Goal: Use online tool/utility: Utilize a website feature to perform a specific function

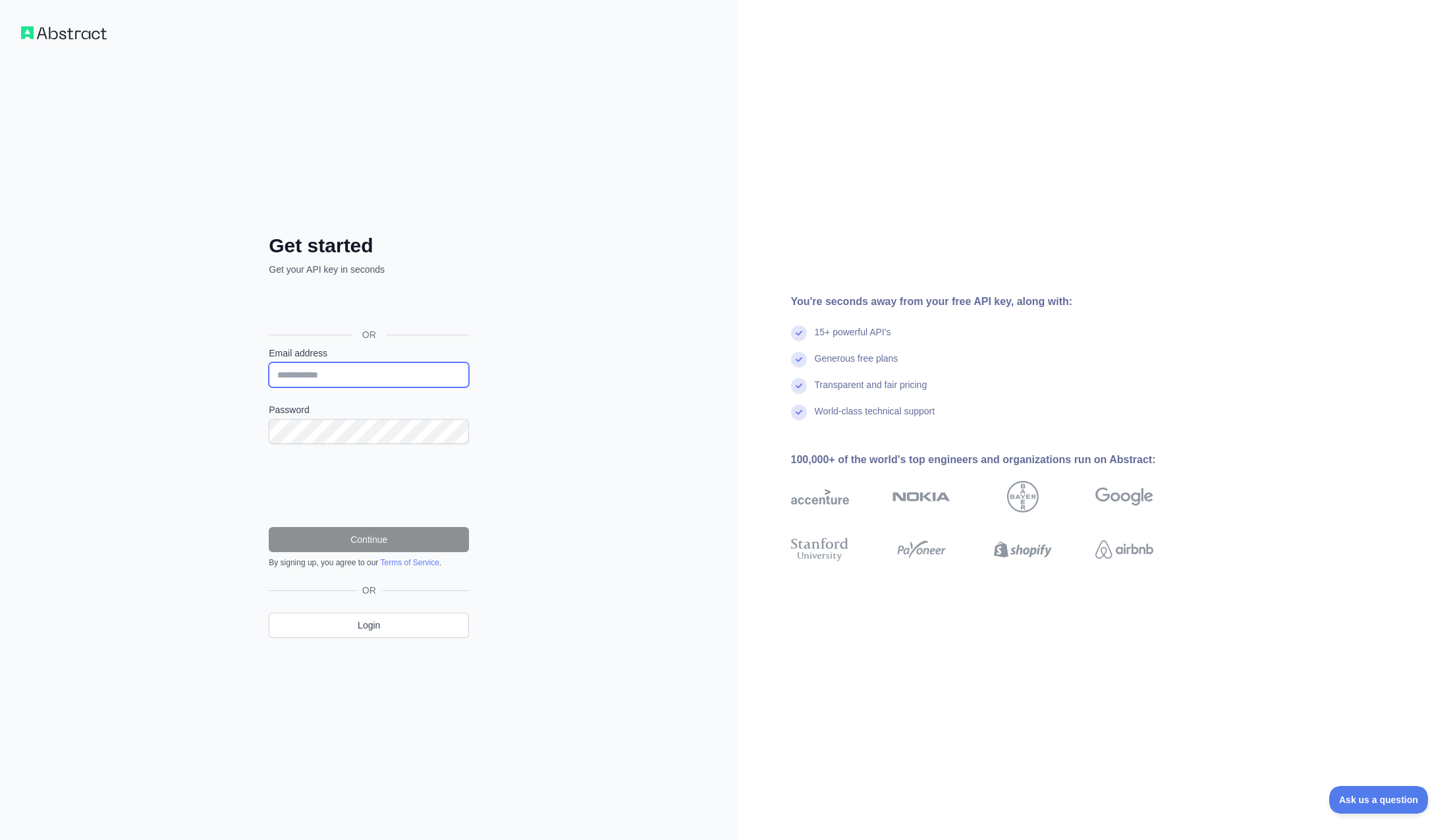
click at [358, 383] on input "Email address" at bounding box center [369, 375] width 200 height 25
type input "**********"
click at [440, 545] on button "Continue" at bounding box center [369, 539] width 200 height 25
type input "**********"
click at [373, 635] on link "Login" at bounding box center [369, 624] width 200 height 25
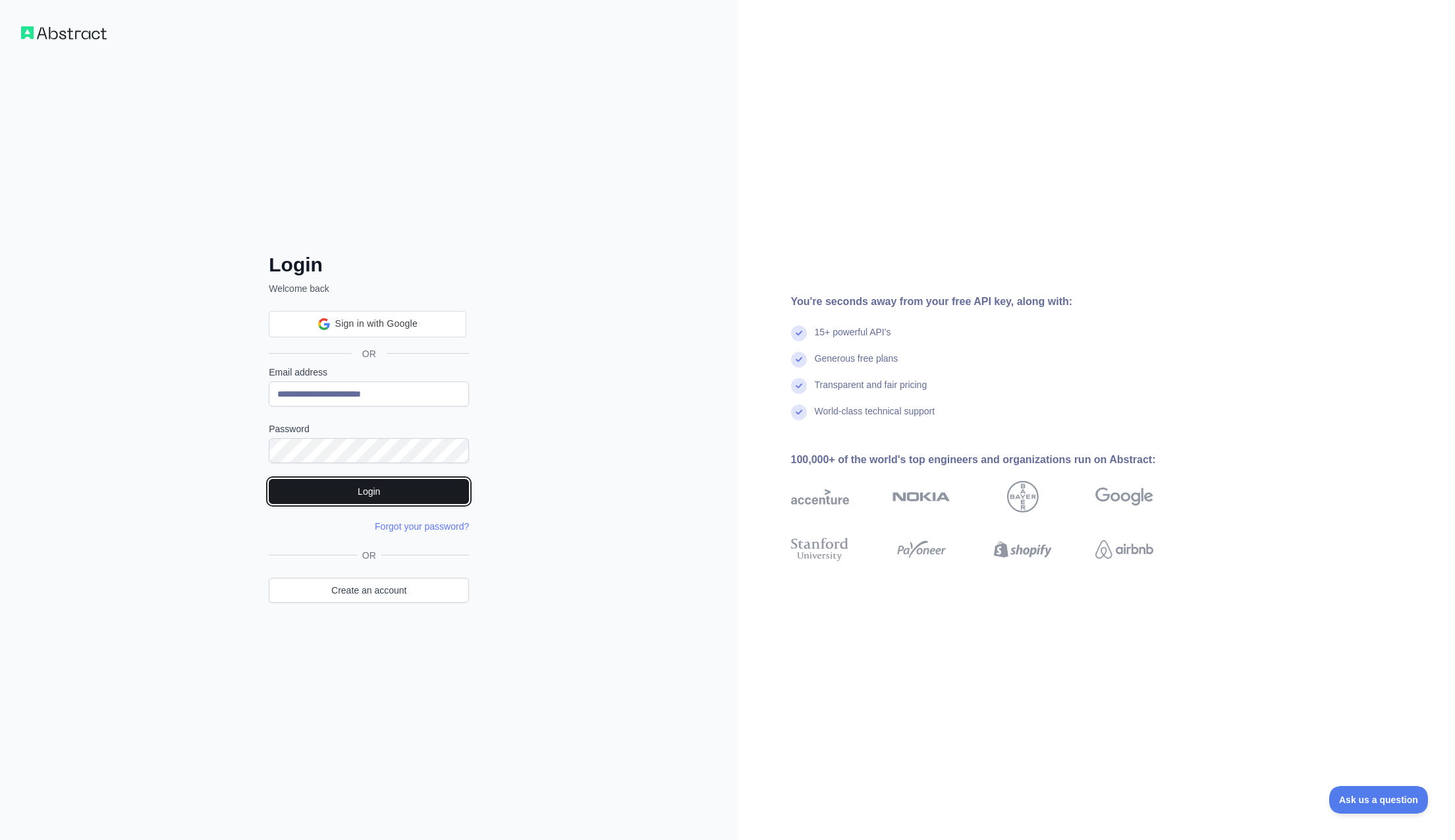
click at [369, 485] on button "Login" at bounding box center [369, 491] width 200 height 25
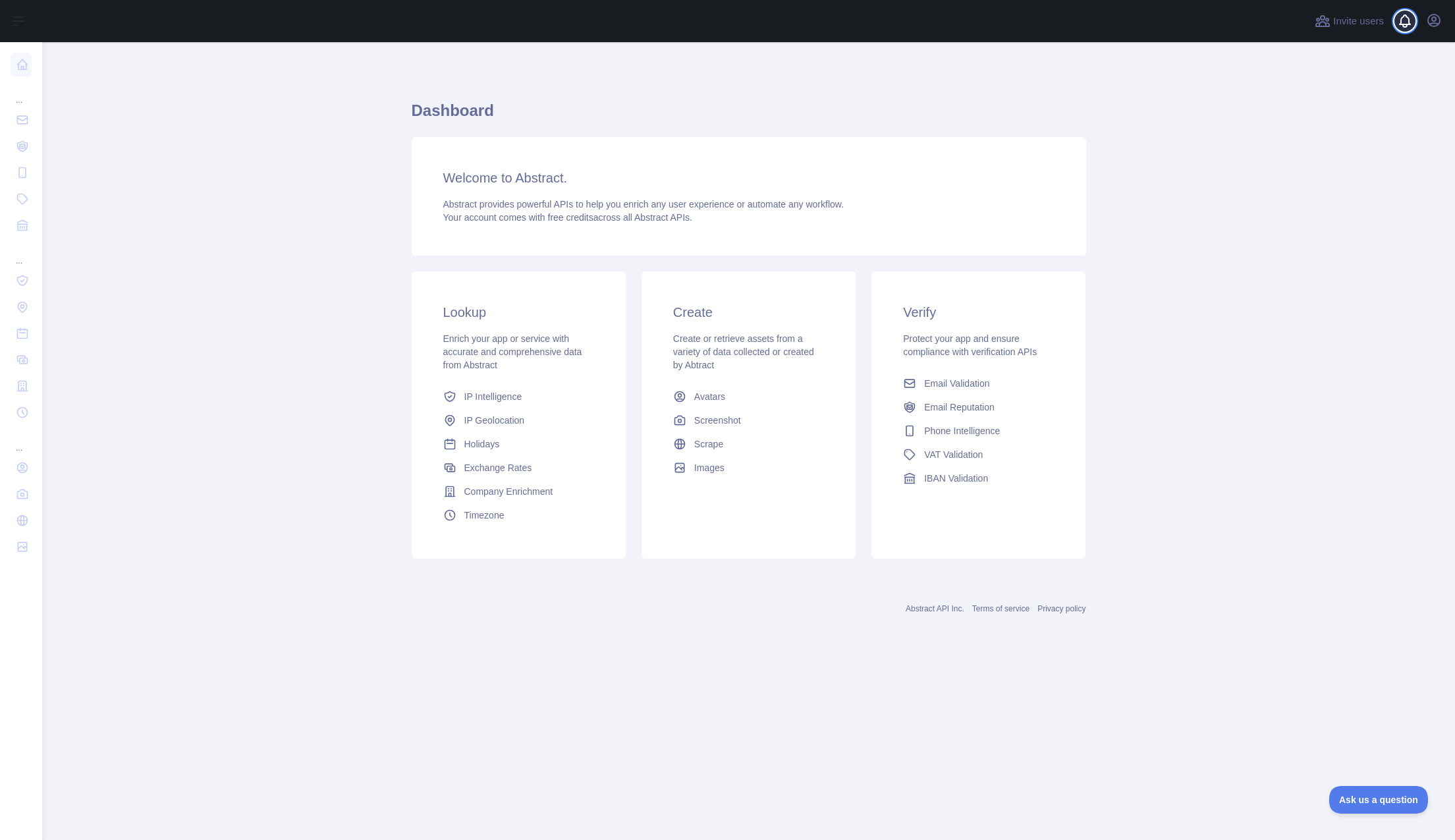
click at [1399, 17] on span at bounding box center [1410, 21] width 26 height 42
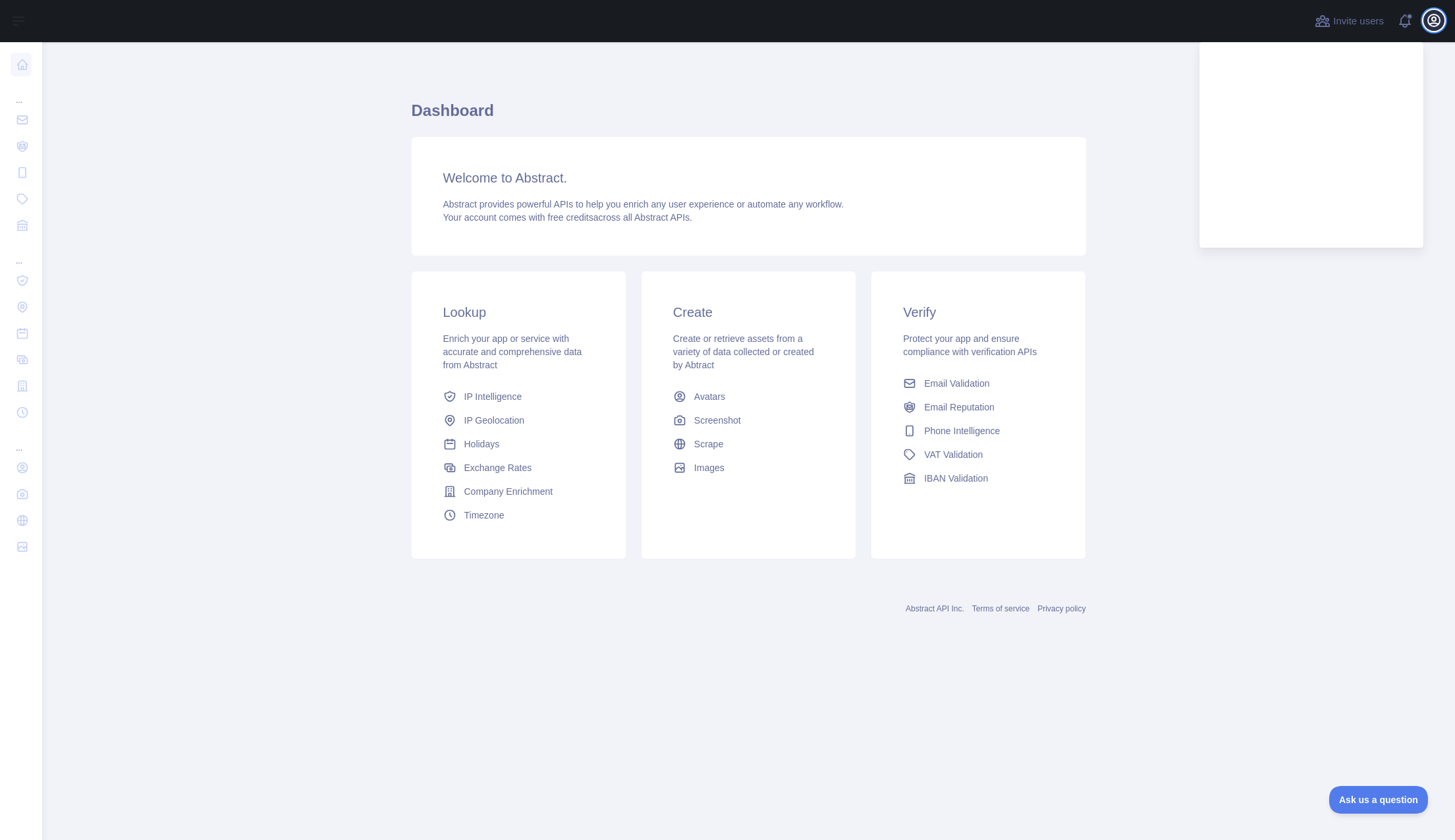
click at [1432, 17] on icon "button" at bounding box center [1434, 21] width 16 height 16
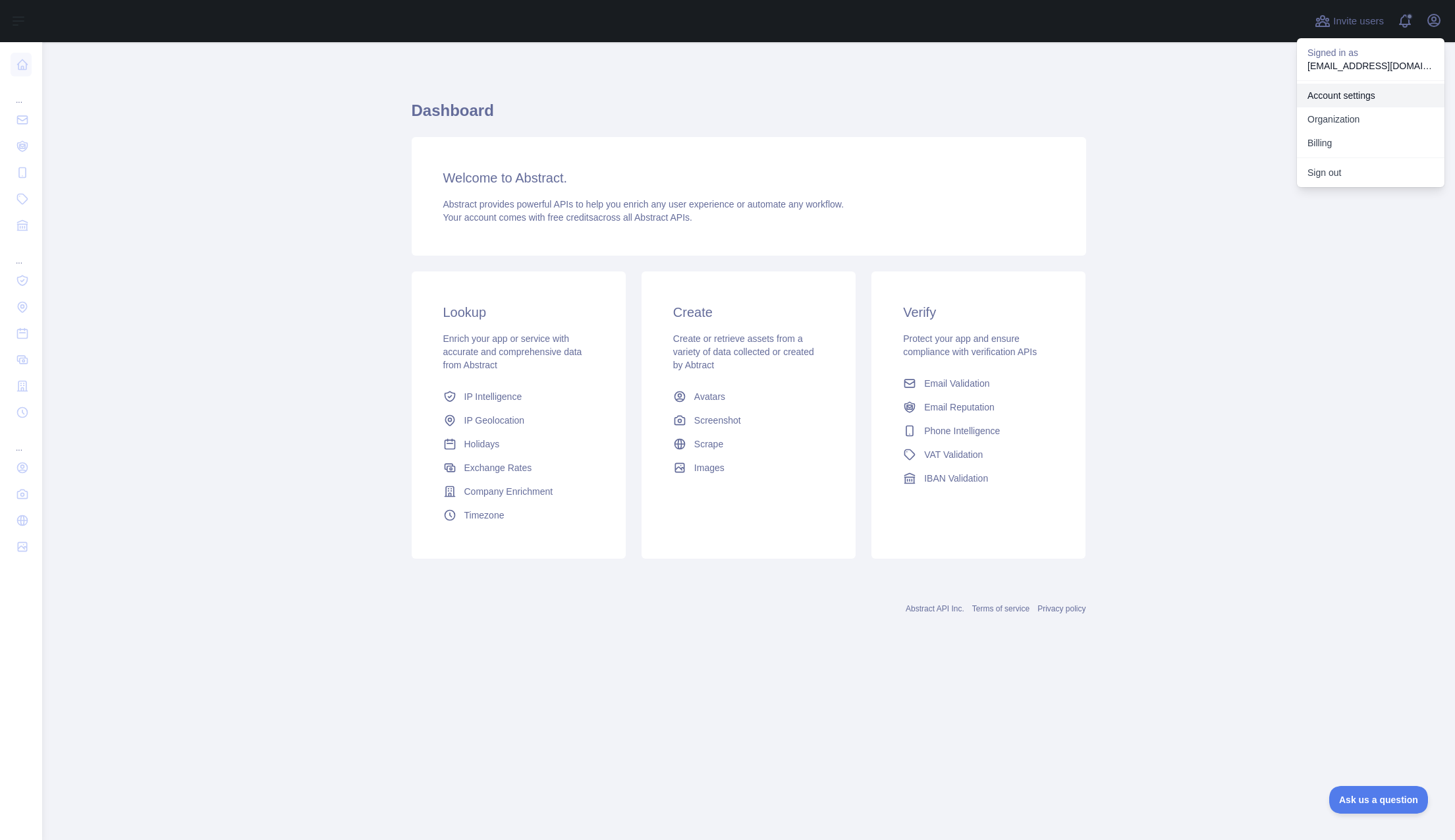
click at [1367, 94] on link "Account settings" at bounding box center [1371, 95] width 148 height 24
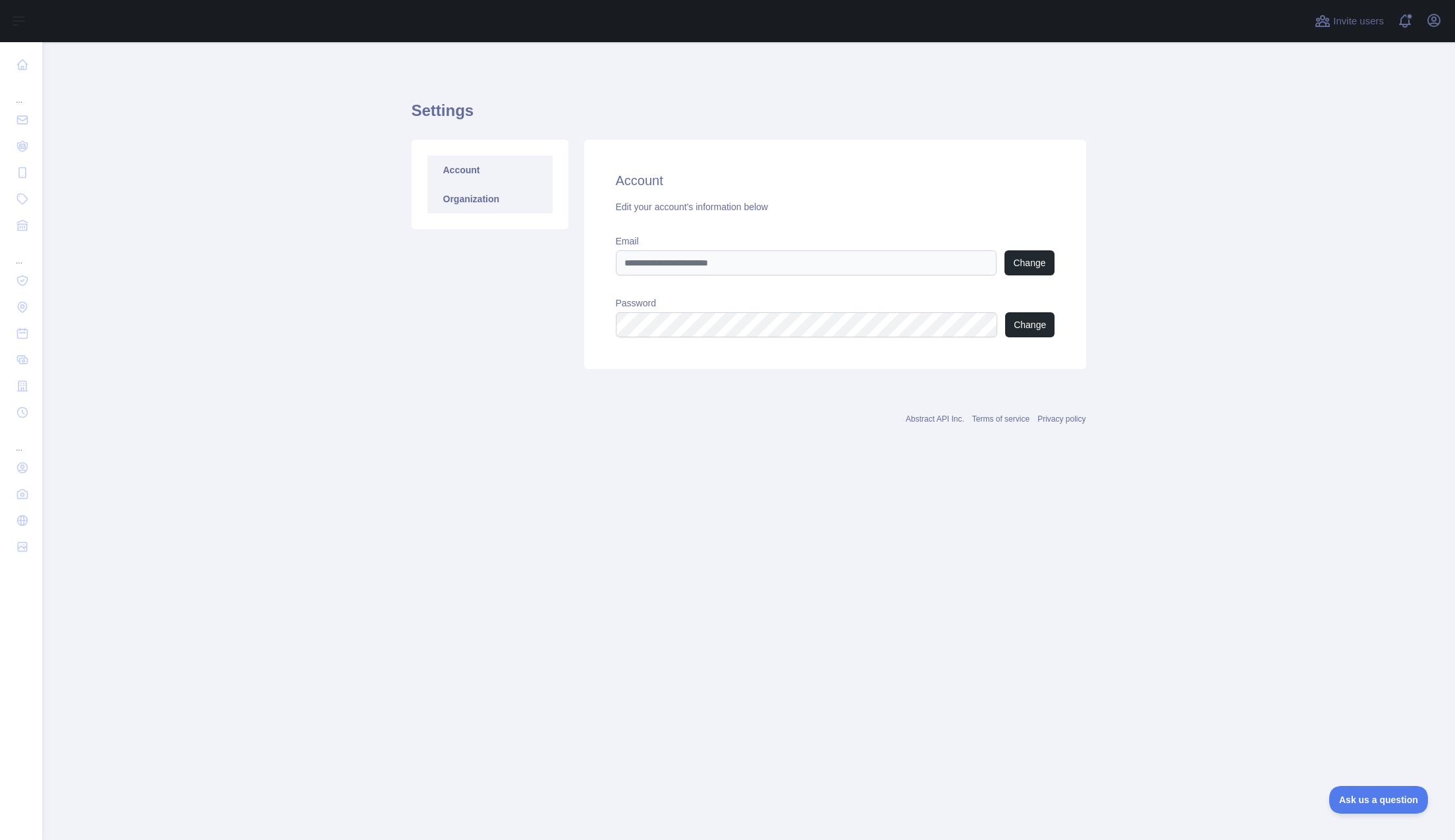
click at [500, 202] on link "Organization" at bounding box center [490, 199] width 125 height 29
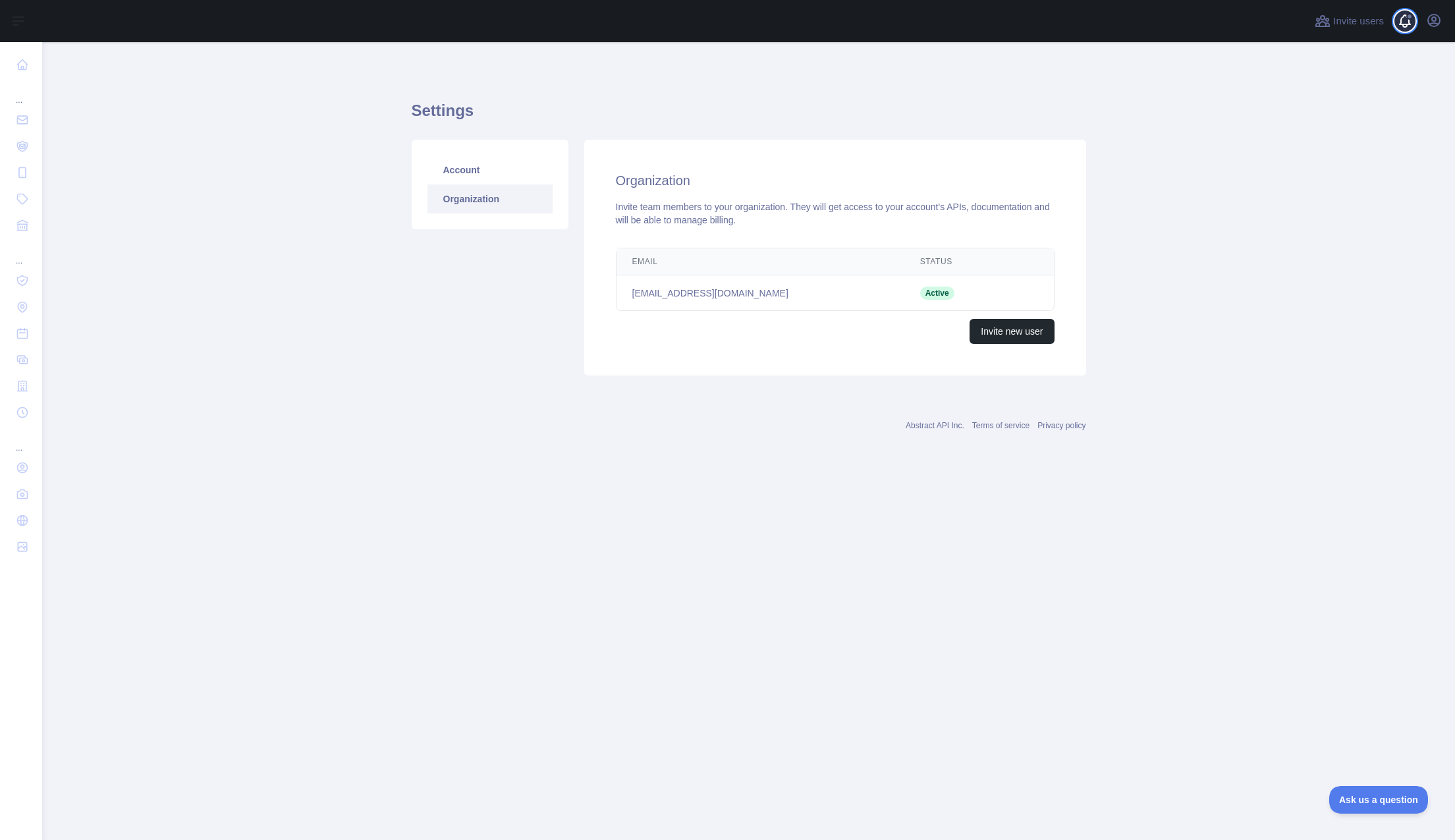
click at [1411, 19] on span at bounding box center [1410, 21] width 26 height 42
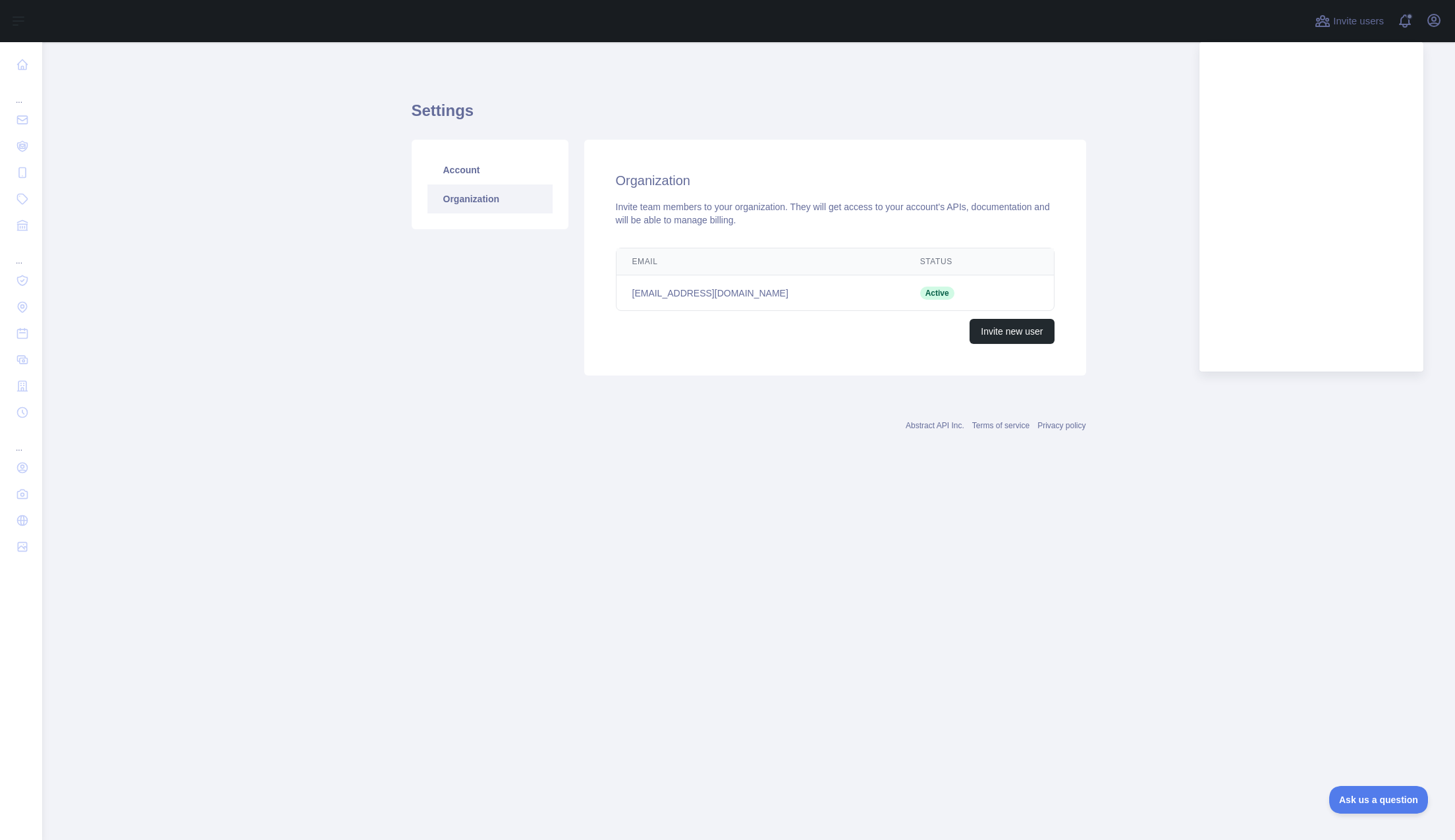
click at [1154, 83] on main "Settings Account Organization Organization Invite team members to your organiza…" at bounding box center [749, 441] width 1413 height 798
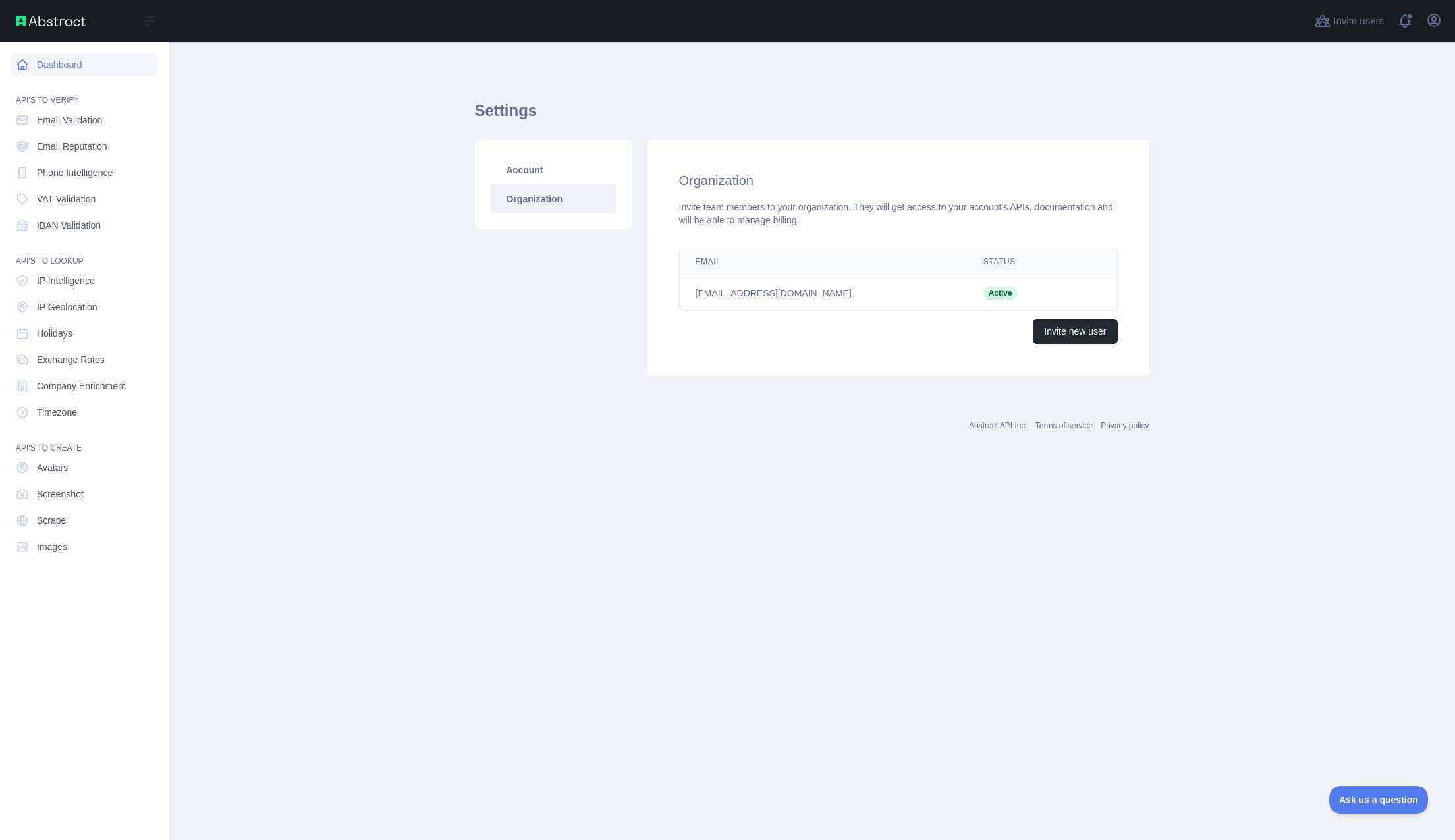
click at [19, 65] on icon at bounding box center [22, 64] width 10 height 10
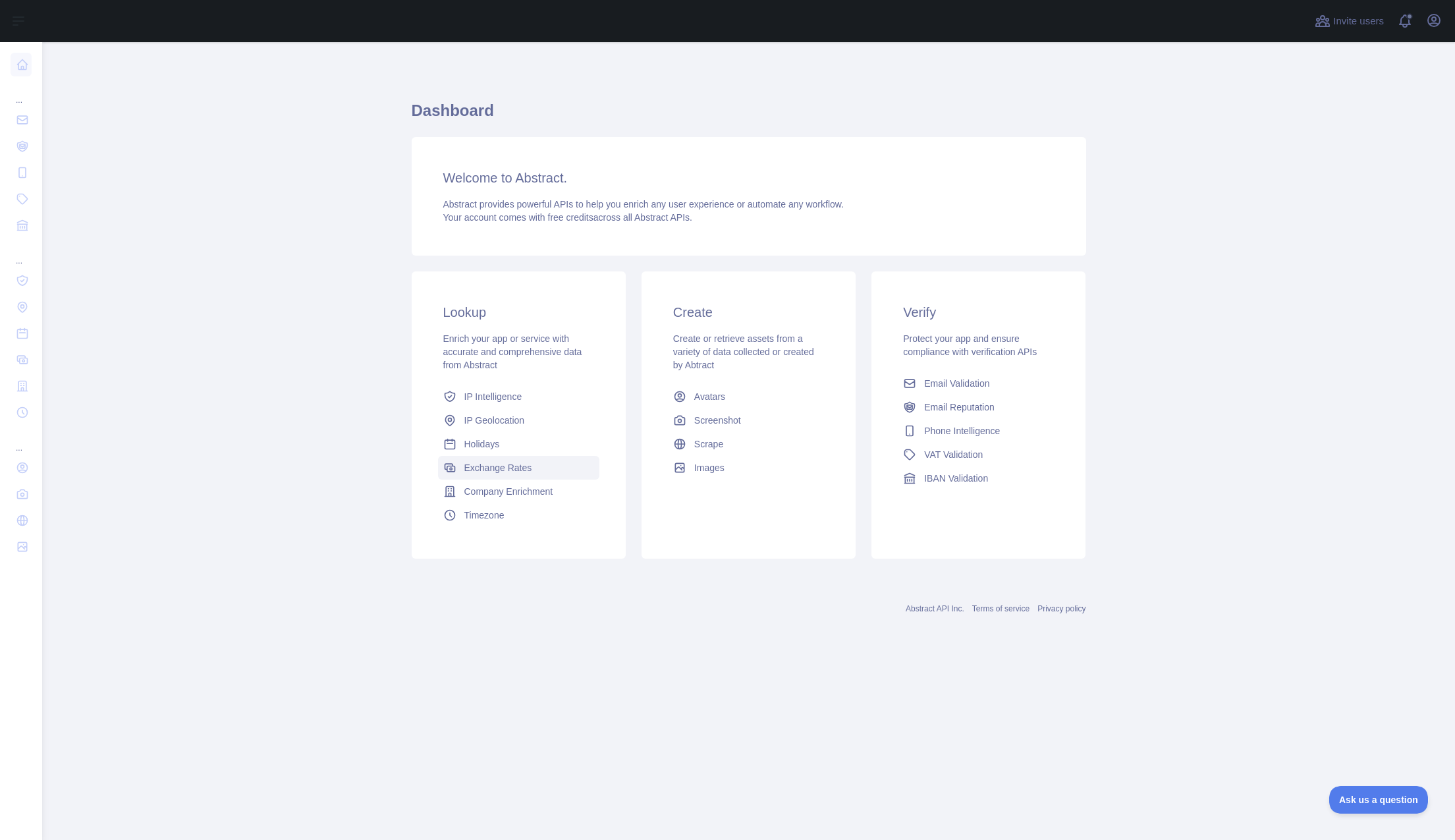
click at [516, 469] on span "Exchange Rates" at bounding box center [498, 468] width 68 height 13
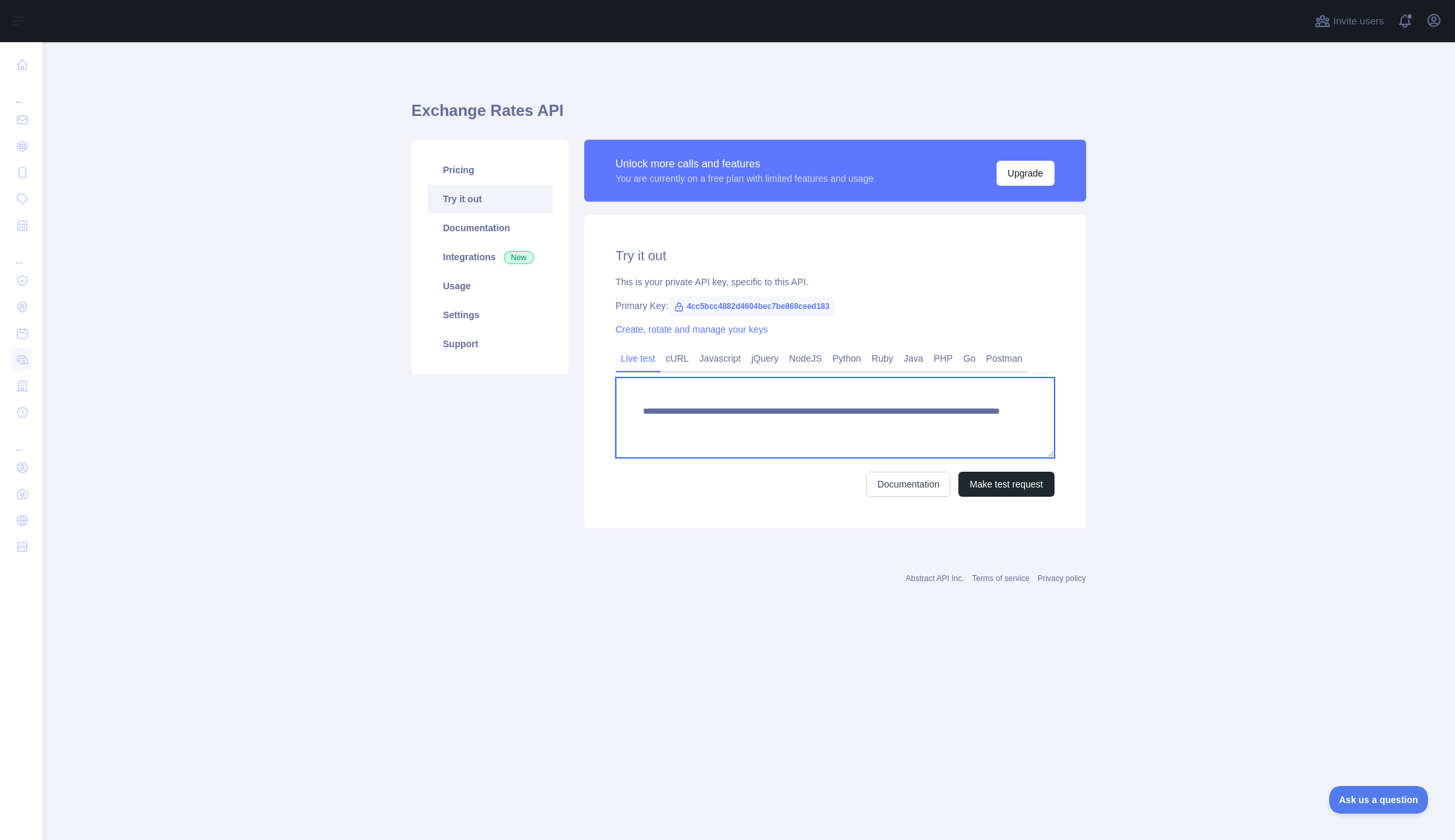
drag, startPoint x: 957, startPoint y: 425, endPoint x: 596, endPoint y: 407, distance: 361.4
click at [596, 407] on div "**********" at bounding box center [835, 371] width 502 height 314
click at [849, 361] on link "Python" at bounding box center [847, 358] width 40 height 21
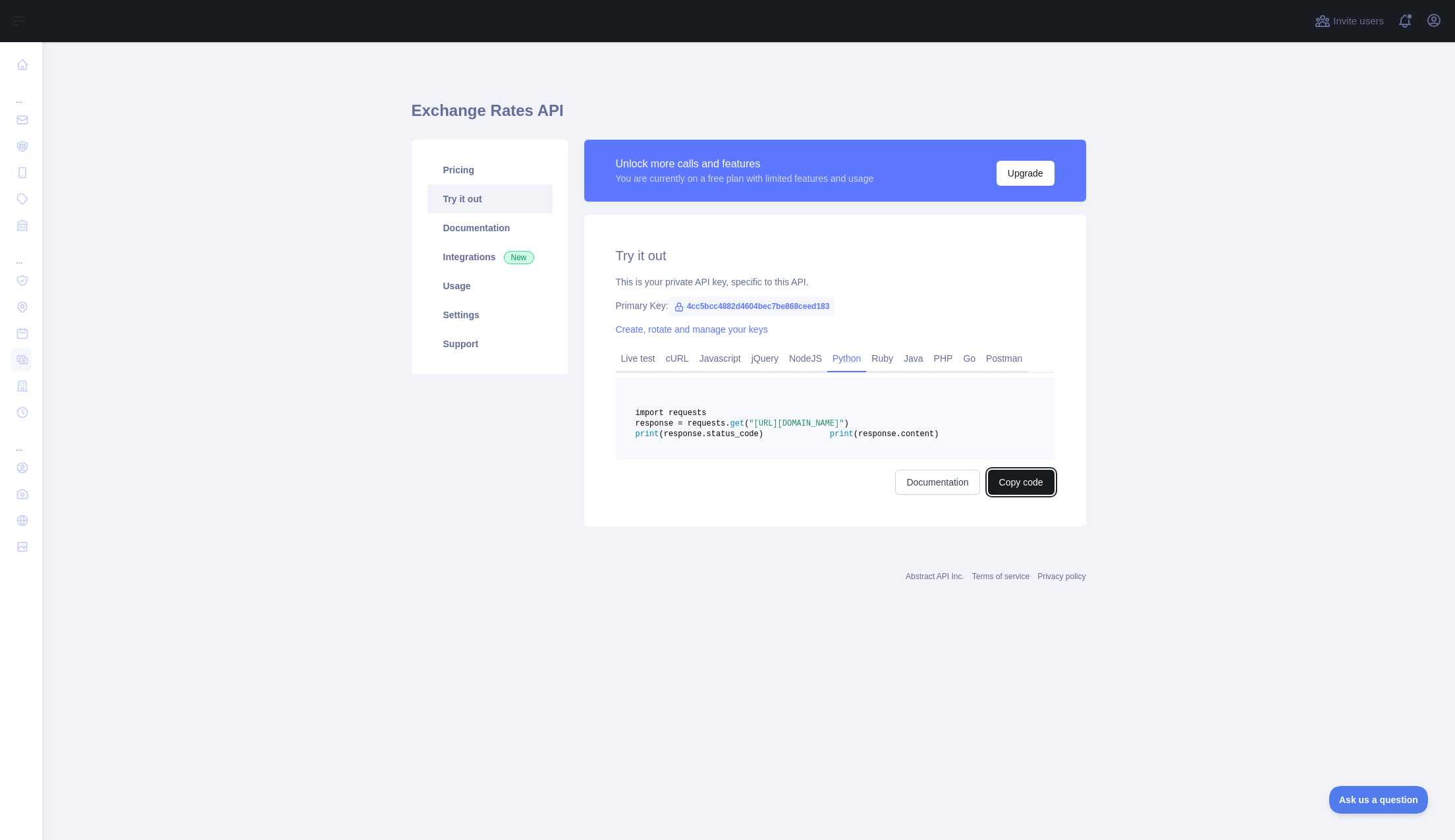
click at [1039, 495] on button "Copy code" at bounding box center [1021, 481] width 66 height 25
click at [471, 290] on link "Usage" at bounding box center [490, 285] width 125 height 29
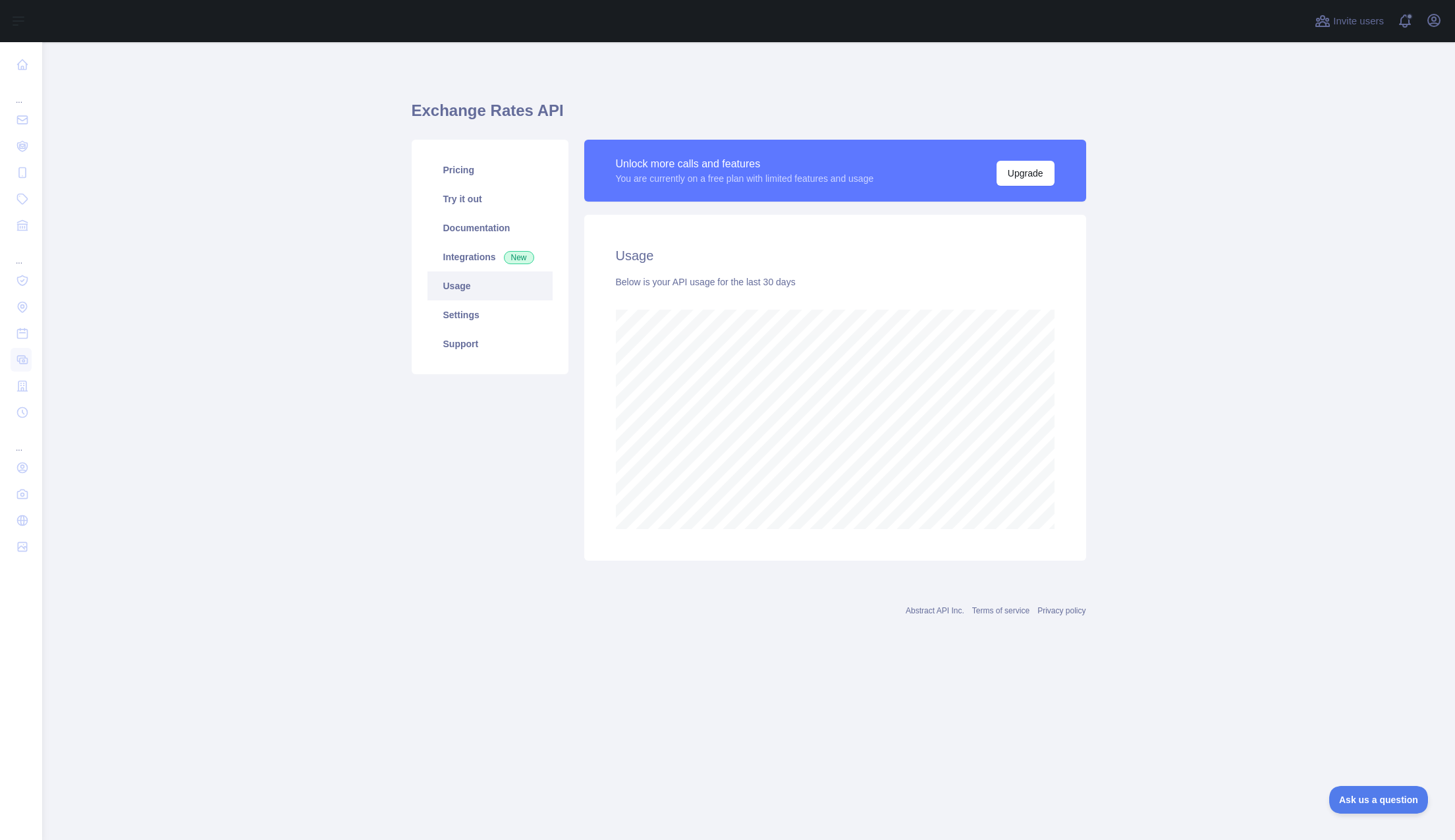
scroll to position [798, 1413]
click at [473, 265] on link "Integrations New" at bounding box center [490, 256] width 125 height 29
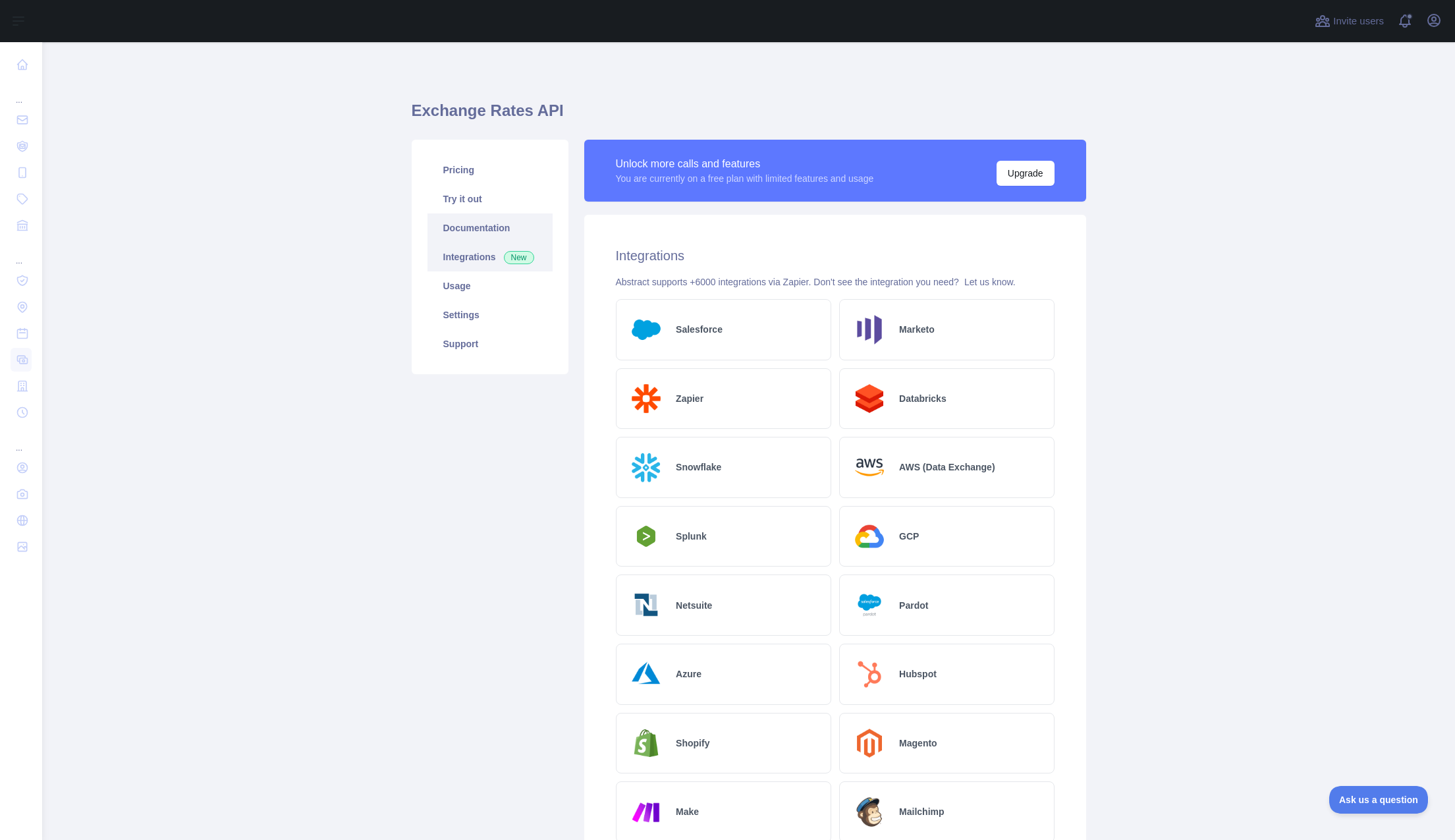
click at [505, 226] on link "Documentation" at bounding box center [490, 228] width 125 height 29
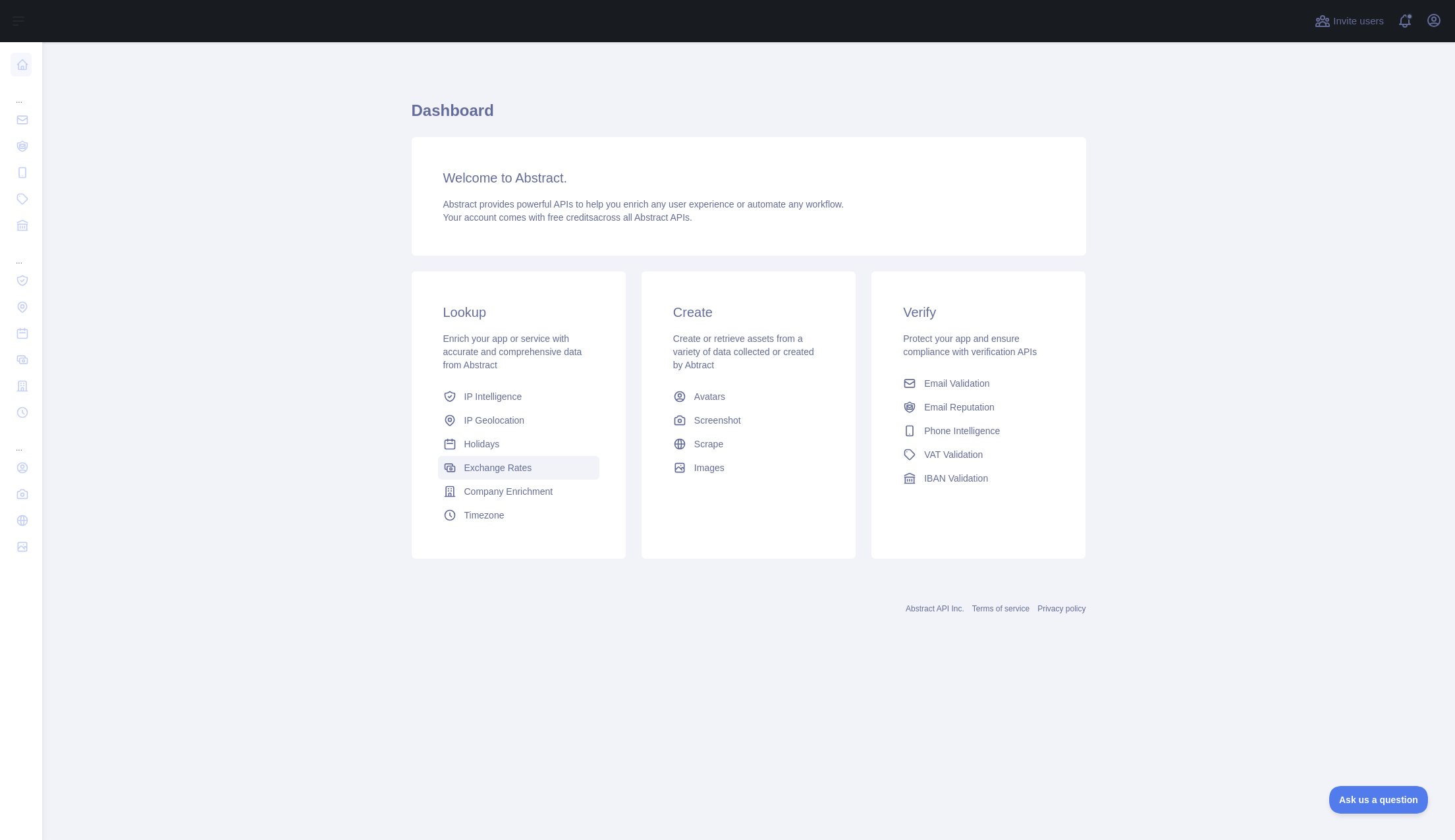
click at [526, 473] on span "Exchange Rates" at bounding box center [498, 468] width 68 height 13
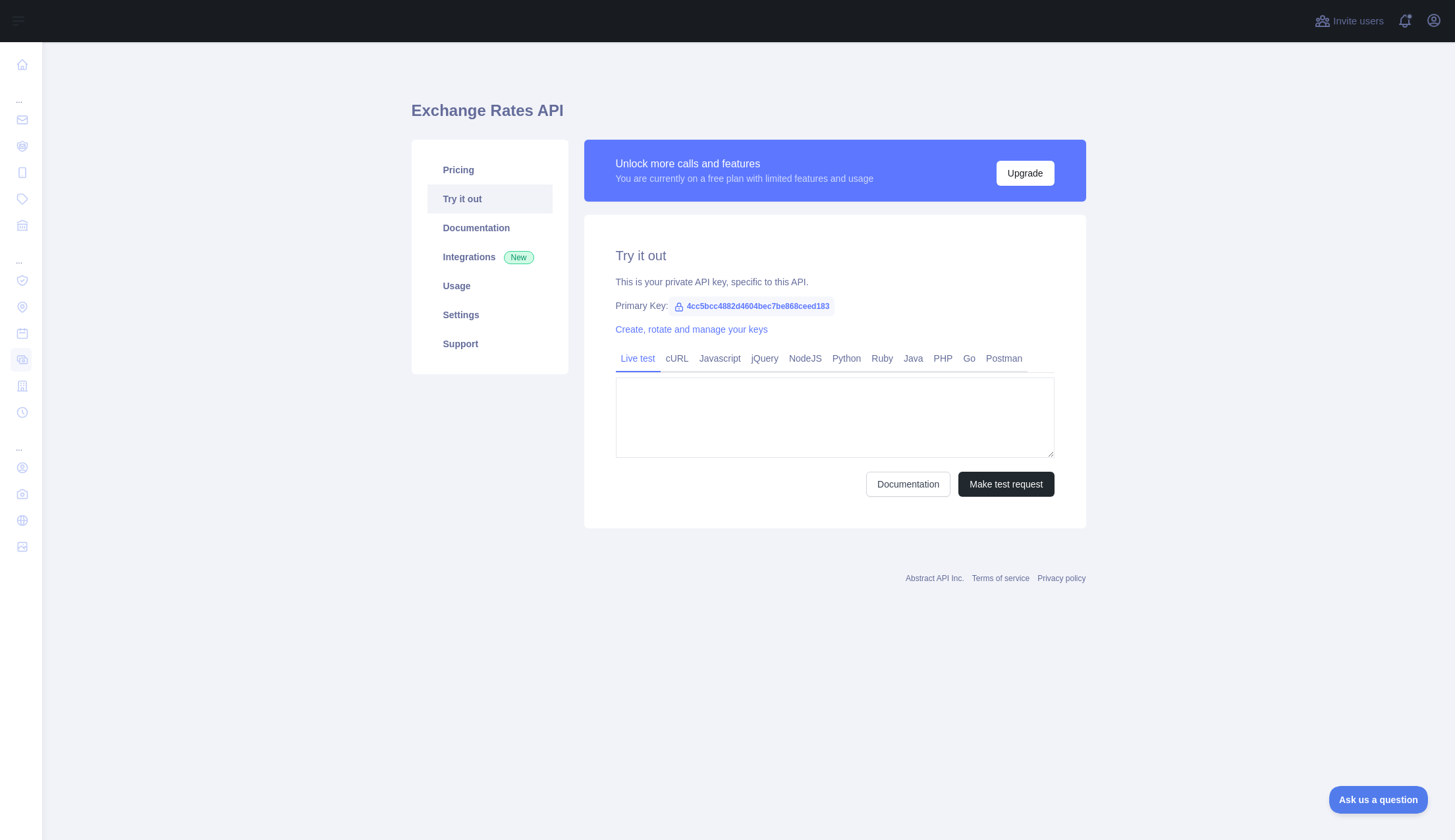
type textarea "**********"
drag, startPoint x: 684, startPoint y: 306, endPoint x: 845, endPoint y: 303, distance: 161.0
click at [845, 303] on div "Primary Key: 4cc5bcc4882d4604bec7be868ceed183" at bounding box center [835, 306] width 438 height 13
copy span "4cc5bcc4882d4604bec7be868ceed183"
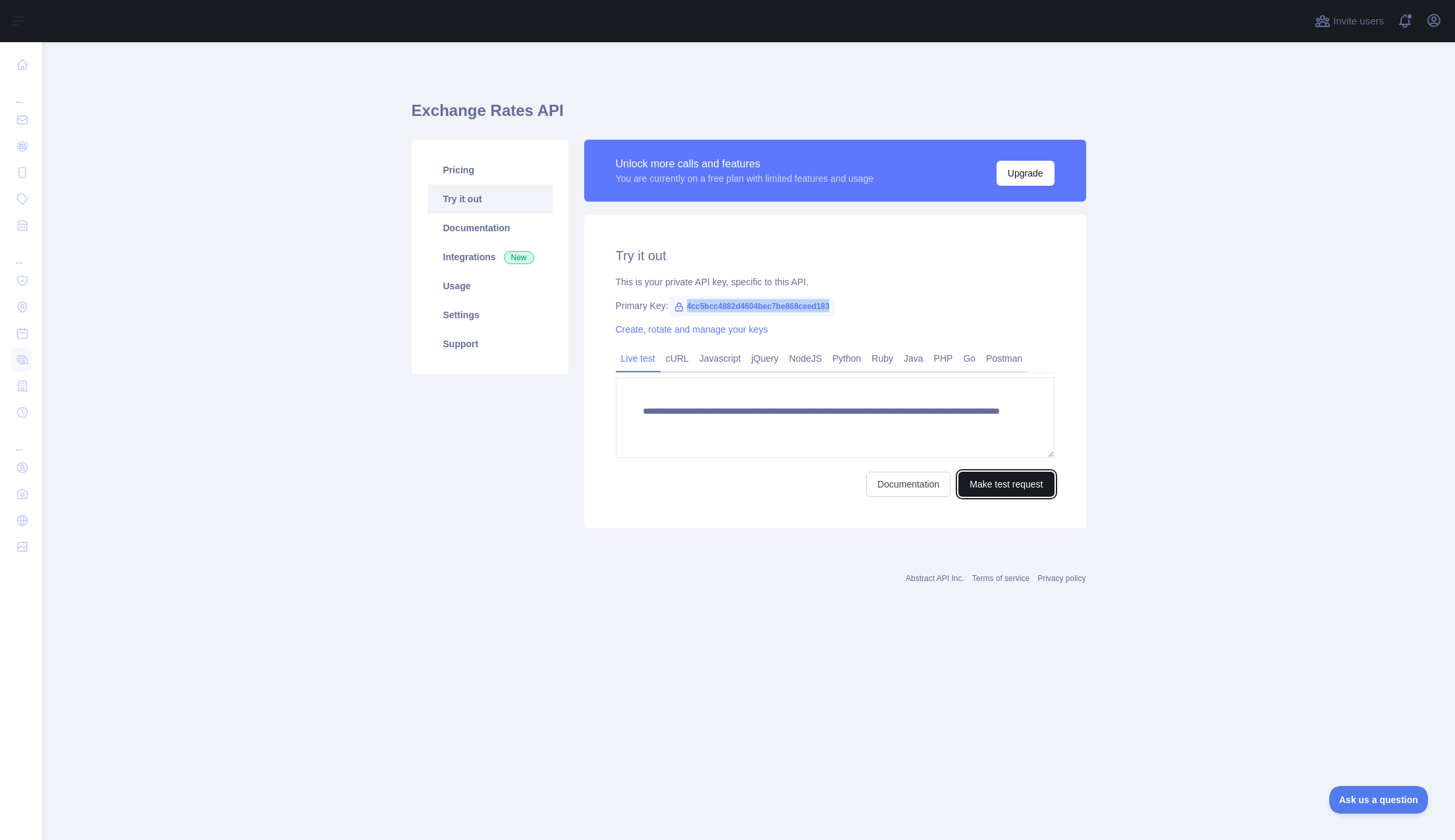
click at [984, 489] on button "Make test request" at bounding box center [1006, 483] width 95 height 25
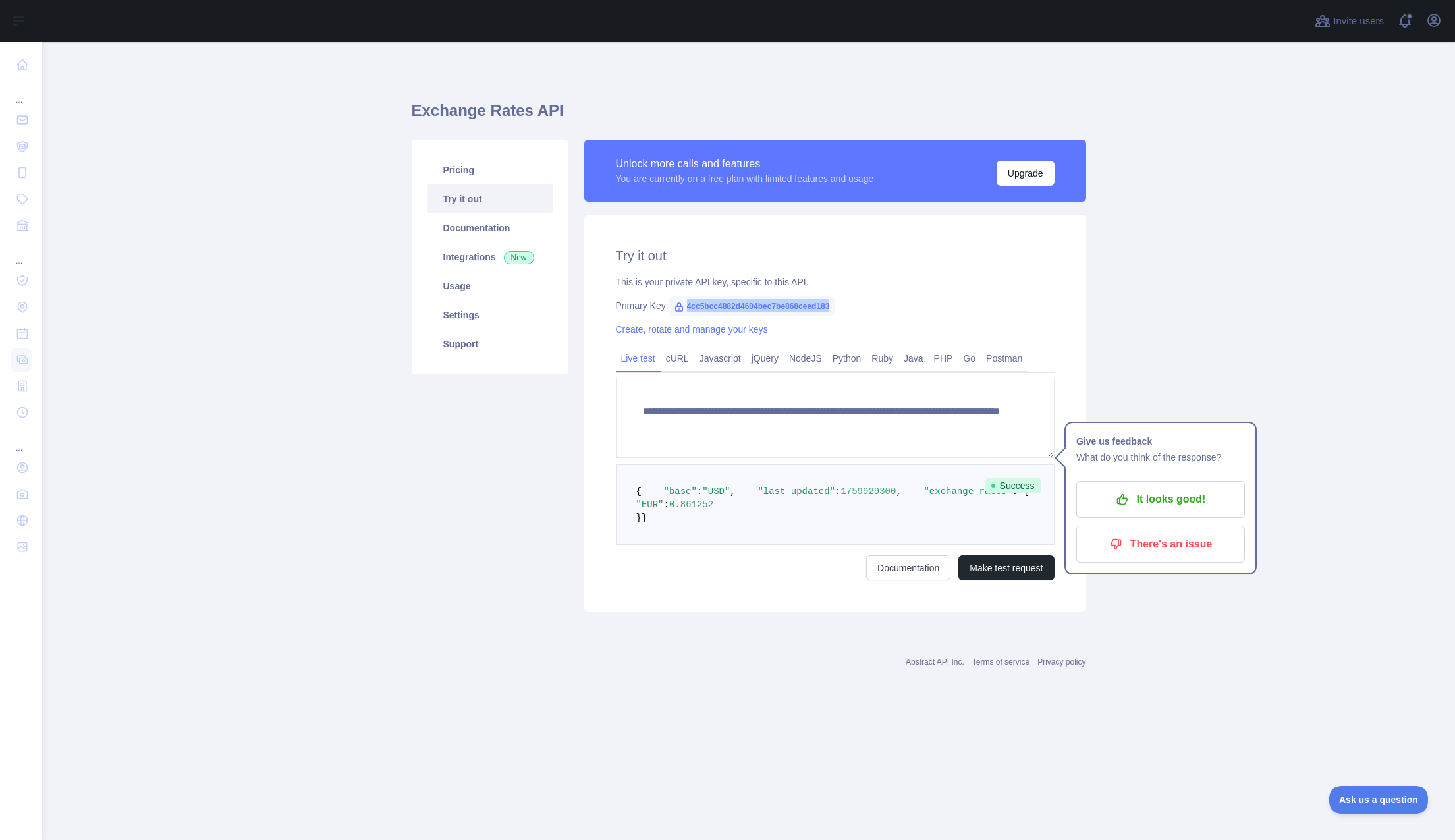
drag, startPoint x: 684, startPoint y: 361, endPoint x: 710, endPoint y: 430, distance: 73.7
click at [684, 361] on link "cURL" at bounding box center [677, 358] width 34 height 21
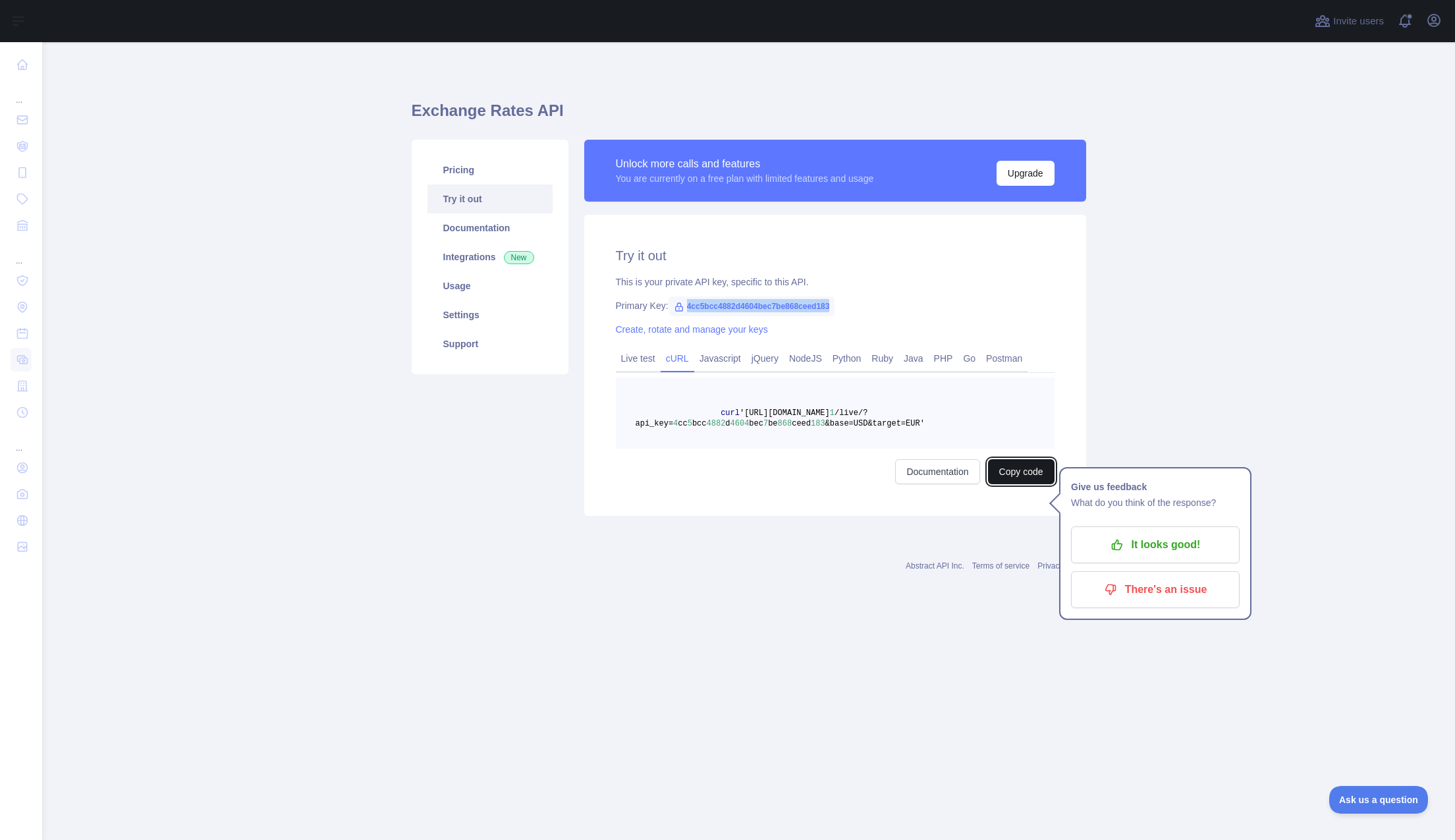
click at [1015, 469] on button "Copy code" at bounding box center [1021, 471] width 66 height 25
